Goal: Transaction & Acquisition: Purchase product/service

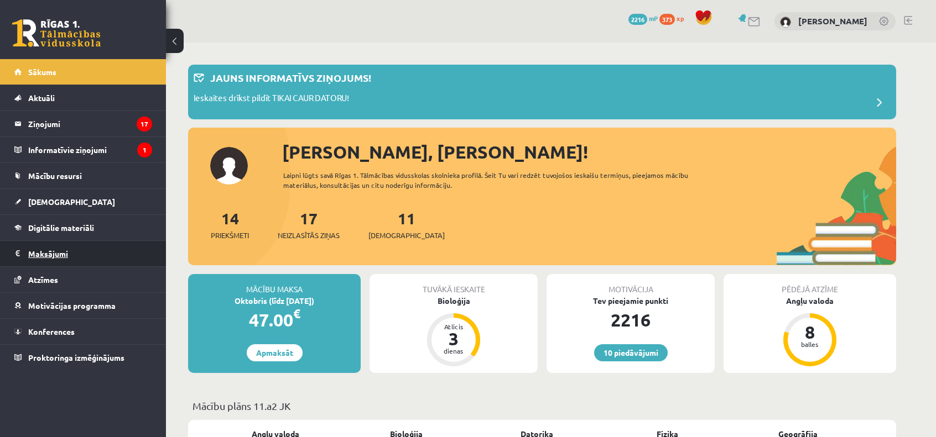
click at [104, 260] on legend "Maksājumi 0" at bounding box center [90, 253] width 124 height 25
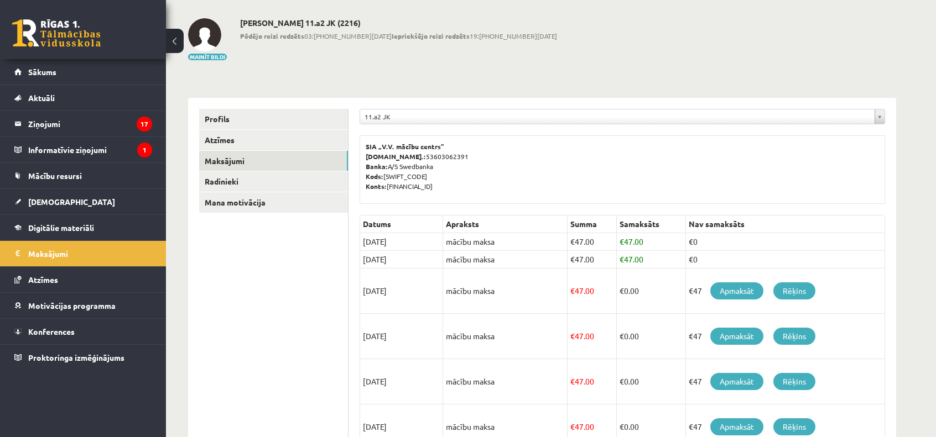
scroll to position [52, 0]
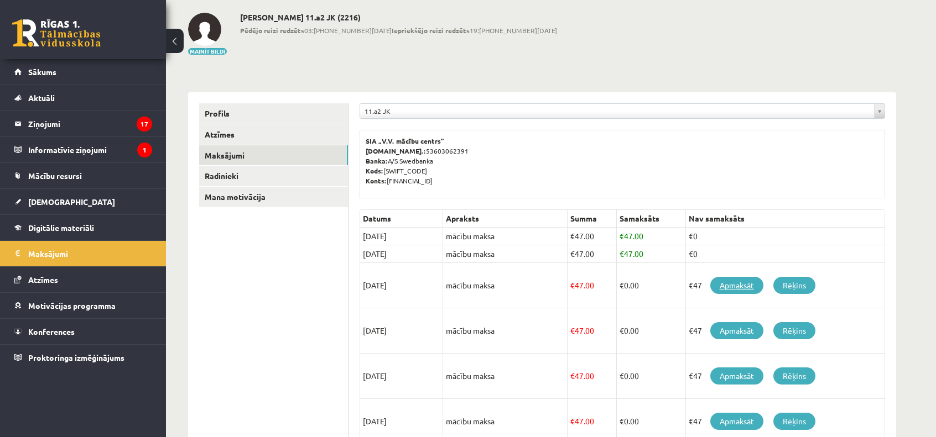
click at [728, 286] on link "Apmaksāt" at bounding box center [736, 285] width 53 height 17
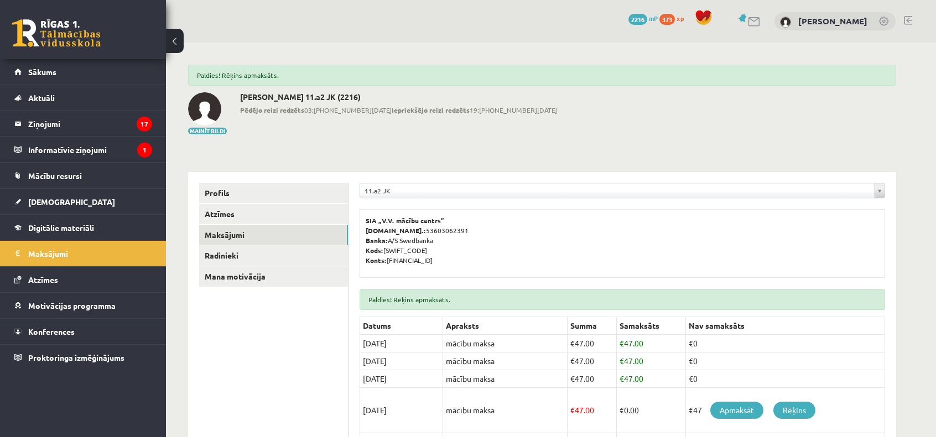
click at [705, 243] on p "SIA „V.V. mācību centrs” Reģ.nr.: 53603062391 Banka: A/S Swedbanka Kods: HABALV…" at bounding box center [621, 241] width 513 height 50
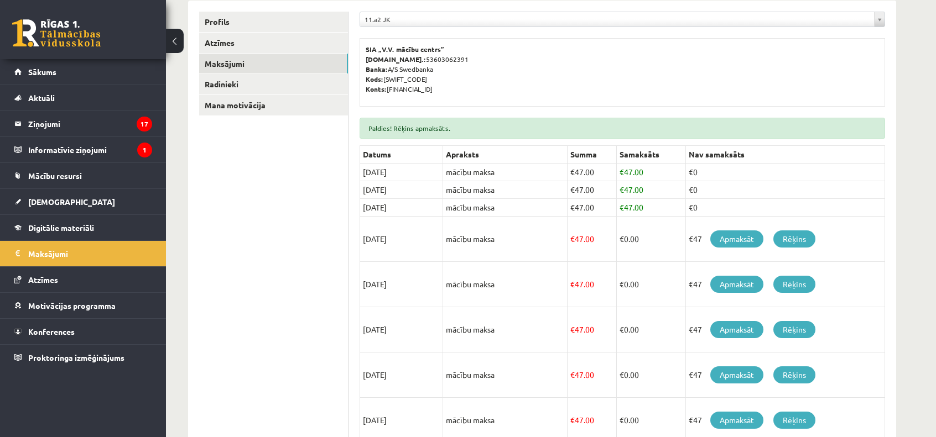
scroll to position [188, 0]
